Goal: Transaction & Acquisition: Purchase product/service

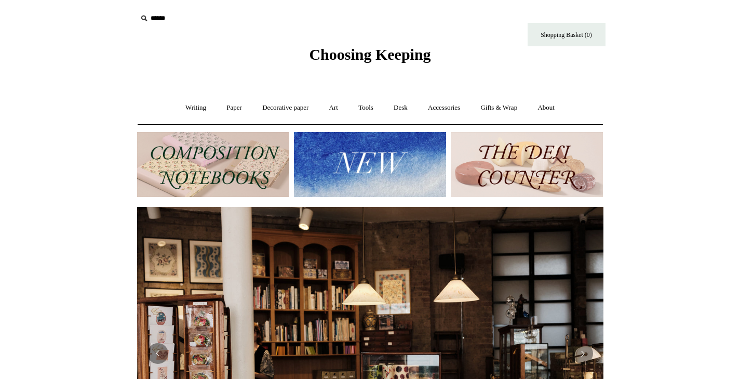
click at [226, 149] on img at bounding box center [213, 164] width 152 height 65
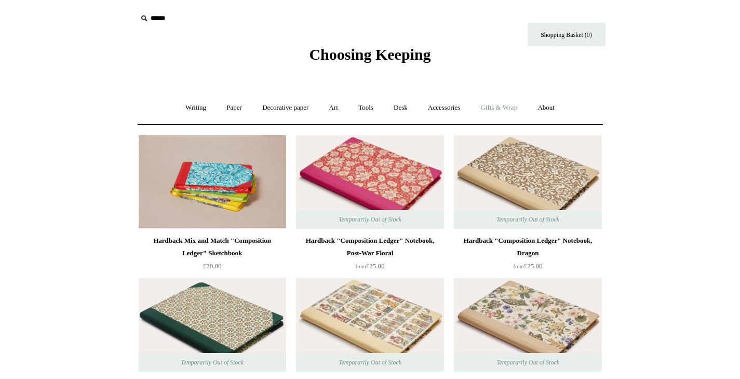
click at [504, 106] on link "Gifts & Wrap +" at bounding box center [499, 108] width 56 height 28
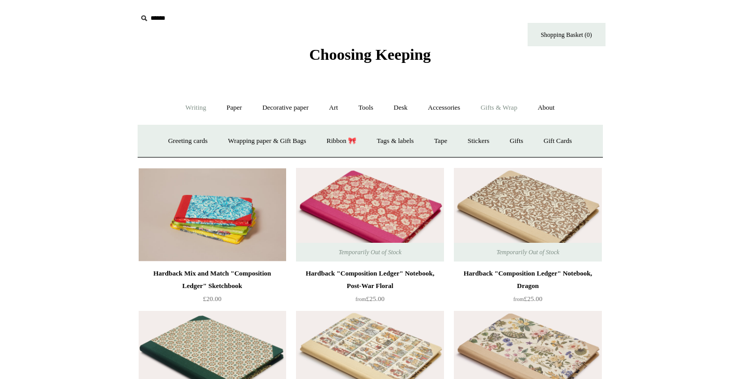
click at [177, 109] on link "Writing +" at bounding box center [195, 108] width 39 height 28
click at [226, 107] on link "Paper +" at bounding box center [234, 108] width 34 height 28
click at [221, 140] on link "Notebooks +" at bounding box center [225, 141] width 48 height 28
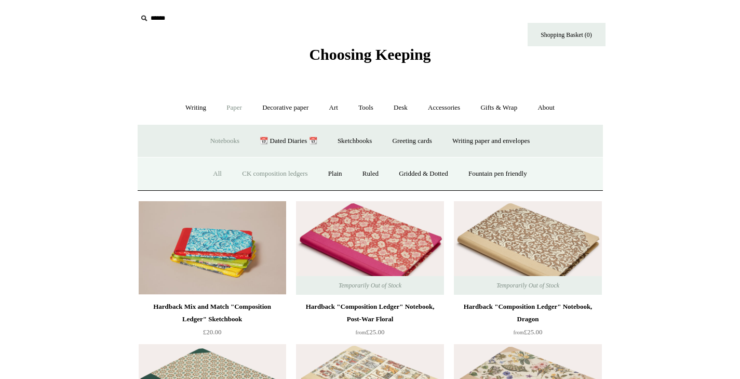
click at [207, 178] on link "All" at bounding box center [218, 174] width 28 height 28
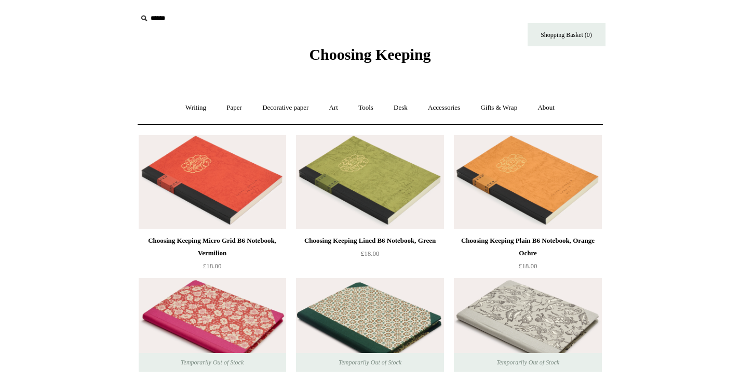
click at [242, 178] on img at bounding box center [212, 181] width 147 height 93
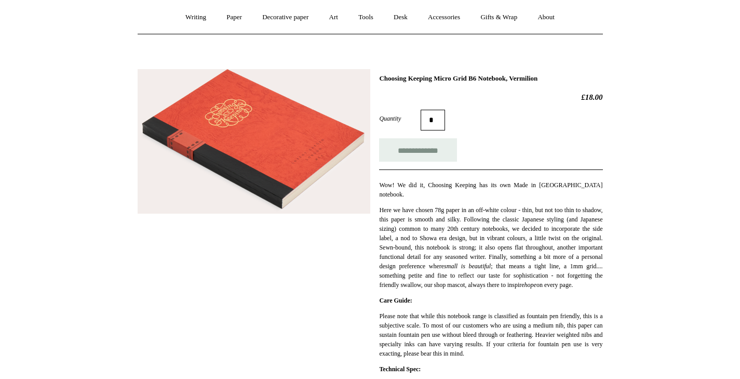
scroll to position [84, 0]
